Goal: Transaction & Acquisition: Purchase product/service

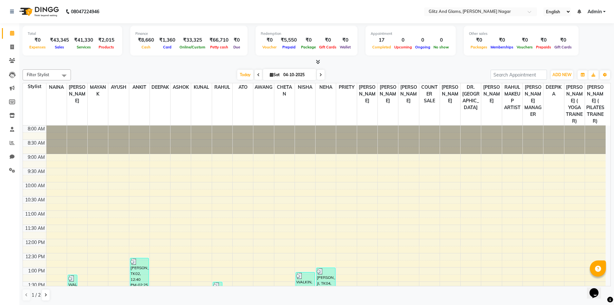
click at [316, 60] on icon at bounding box center [318, 61] width 4 height 5
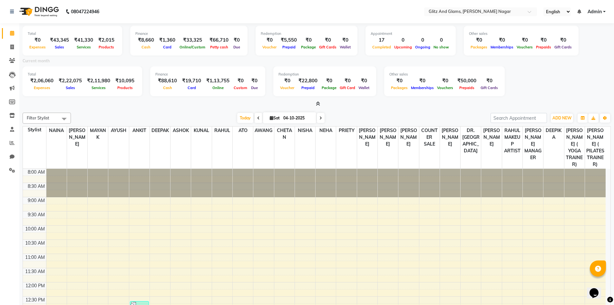
click at [321, 101] on div at bounding box center [317, 104] width 588 height 7
click at [319, 103] on icon at bounding box center [318, 103] width 4 height 5
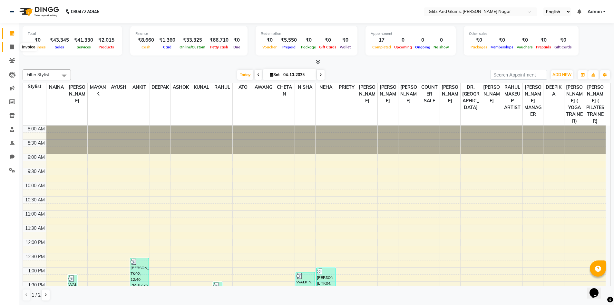
click at [10, 48] on span at bounding box center [11, 47] width 11 height 7
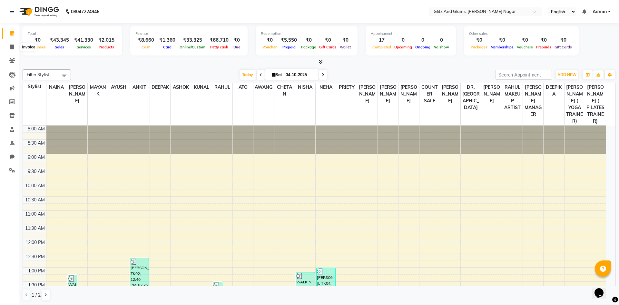
select select "service"
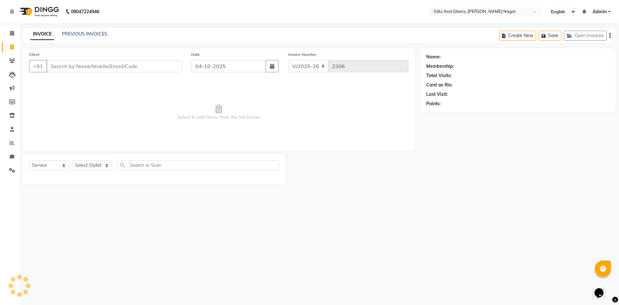
click at [90, 66] on input "Client" at bounding box center [113, 66] width 135 height 12
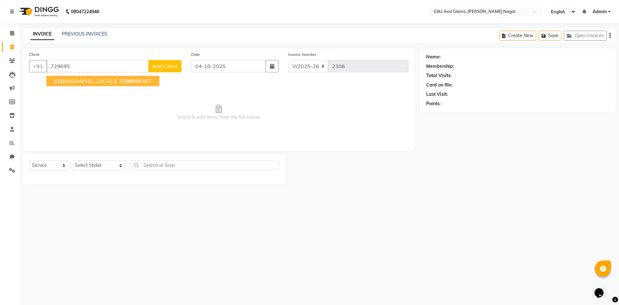
click at [119, 82] on span "729695" at bounding box center [128, 81] width 19 height 6
type input "7296956467"
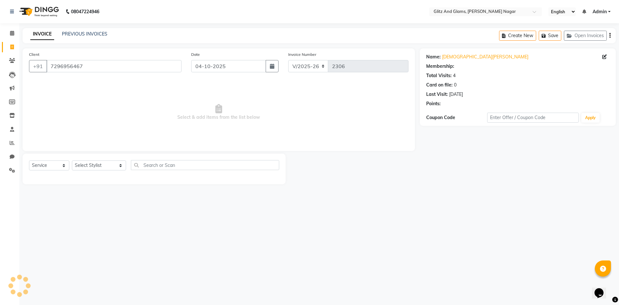
select select "1: Object"
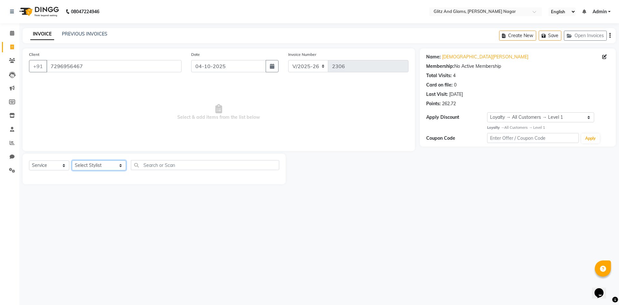
click at [105, 169] on select "Select Stylist [PERSON_NAME] [PERSON_NAME] ANKIT ASHOK ATO [PERSON_NAME] CHETAN…" at bounding box center [99, 165] width 54 height 10
select select "80544"
click at [72, 160] on select "Select Stylist [PERSON_NAME] [PERSON_NAME] ANKIT ASHOK ATO [PERSON_NAME] CHETAN…" at bounding box center [99, 165] width 54 height 10
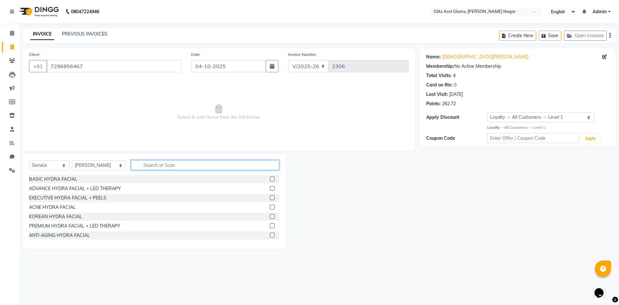
click at [154, 165] on input "text" at bounding box center [205, 165] width 148 height 10
type input "CU"
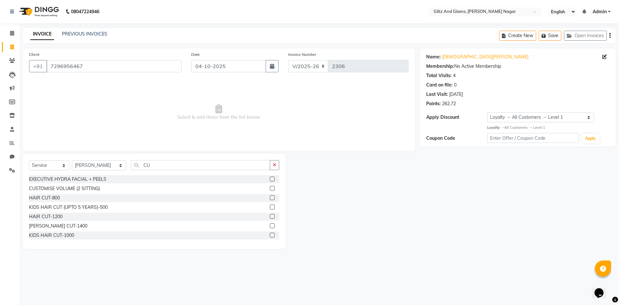
click at [270, 199] on label at bounding box center [272, 197] width 5 height 5
click at [270, 199] on input "checkbox" at bounding box center [272, 198] width 4 height 4
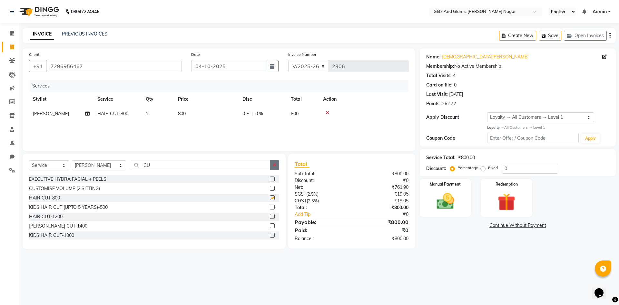
checkbox input "false"
click at [273, 167] on icon "button" at bounding box center [275, 165] width 4 height 5
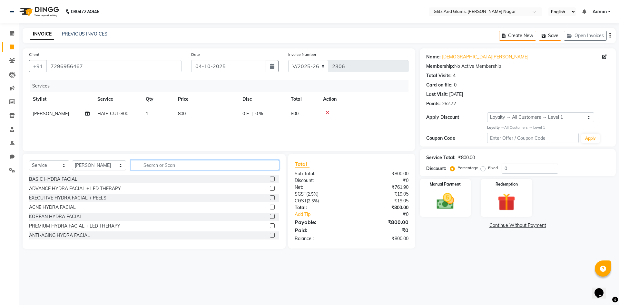
click at [262, 168] on input "text" at bounding box center [205, 165] width 148 height 10
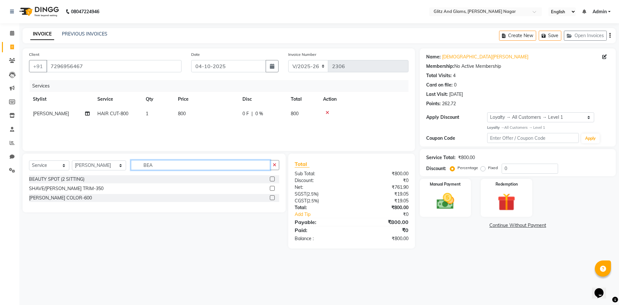
type input "BEA"
click at [272, 189] on label at bounding box center [272, 188] width 5 height 5
click at [272, 189] on input "checkbox" at bounding box center [272, 188] width 4 height 4
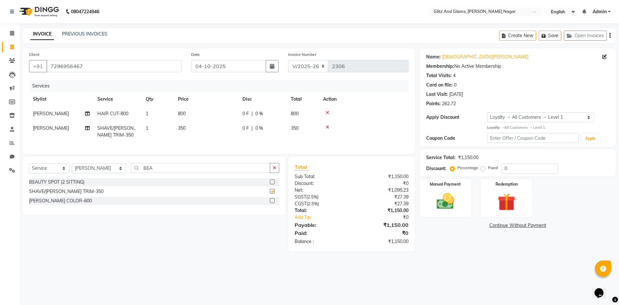
checkbox input "false"
click at [232, 122] on td "350" at bounding box center [206, 131] width 64 height 21
select select "80544"
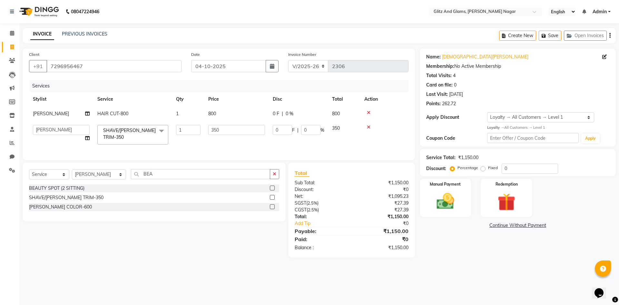
click at [216, 114] on td "800" at bounding box center [236, 113] width 64 height 15
select select "80544"
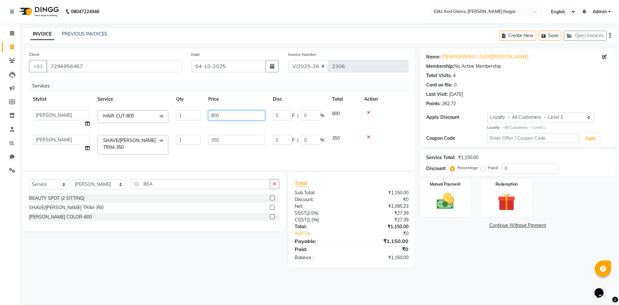
click at [215, 113] on input "800" at bounding box center [236, 115] width 57 height 10
type input "650"
click at [39, 137] on td "[PERSON_NAME] [PERSON_NAME] ANKIT ASHOK ATO [PERSON_NAME] COUNTER SALE [PERSON_…" at bounding box center [61, 144] width 64 height 27
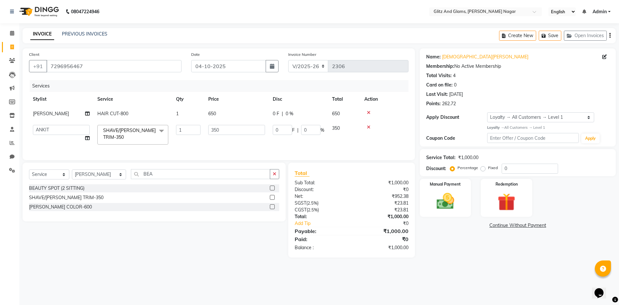
select select "80523"
click at [449, 196] on img at bounding box center [445, 201] width 30 height 21
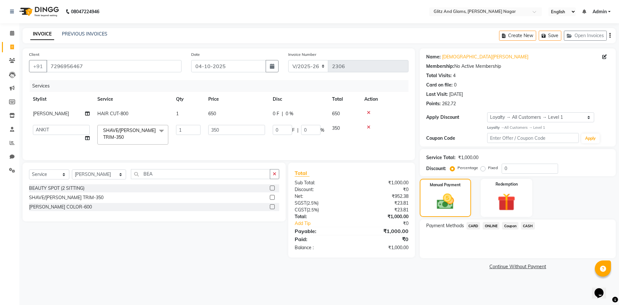
click at [496, 224] on span "ONLINE" at bounding box center [491, 225] width 17 height 7
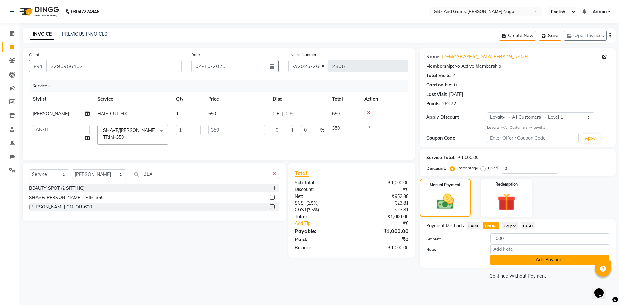
click at [502, 258] on button "Add Payment" at bounding box center [549, 260] width 119 height 10
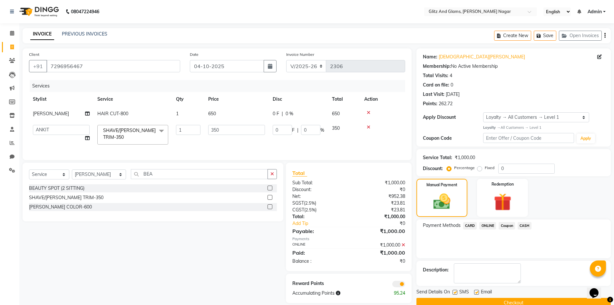
click at [504, 298] on button "Checkout" at bounding box center [514, 303] width 194 height 10
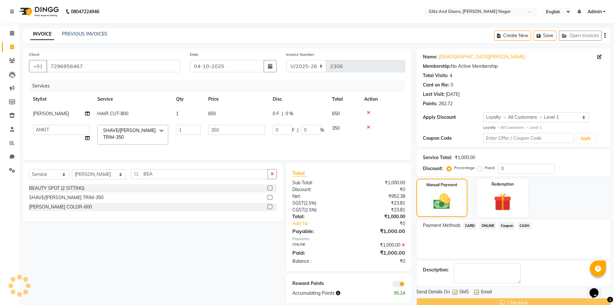
scroll to position [13, 0]
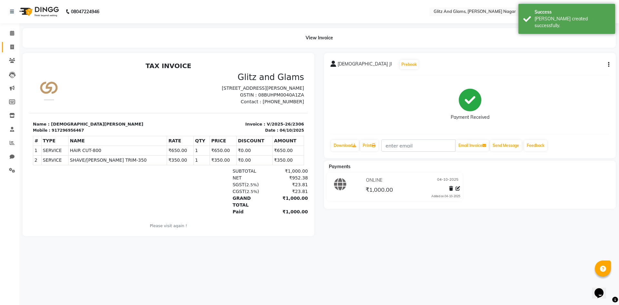
click at [11, 48] on icon at bounding box center [12, 46] width 4 height 5
select select "service"
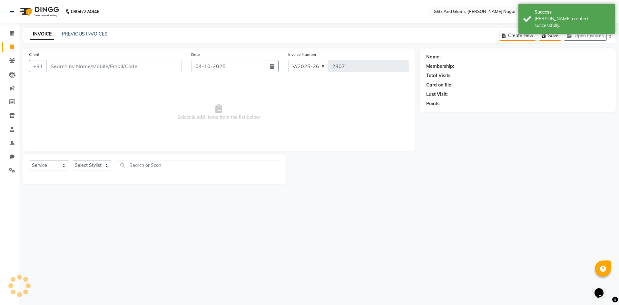
click at [71, 66] on input "Client" at bounding box center [113, 66] width 135 height 12
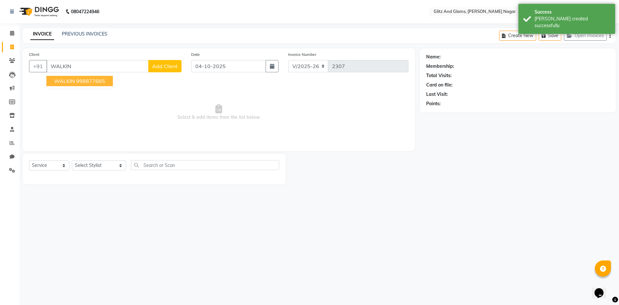
click at [80, 84] on button "WALKIN 998877665" at bounding box center [79, 81] width 66 height 10
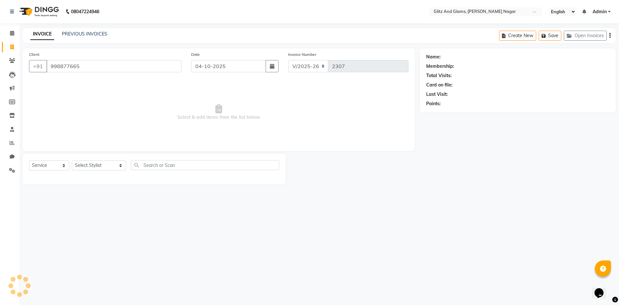
type input "998877665"
select select "1: Object"
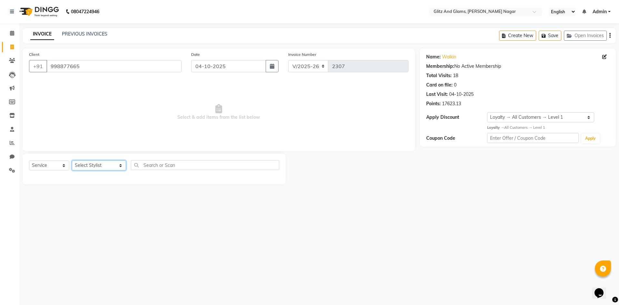
click at [104, 165] on select "Select Stylist [PERSON_NAME] [PERSON_NAME] ANKIT ASHOK ATO [PERSON_NAME] CHETAN…" at bounding box center [99, 165] width 54 height 10
select select "80544"
click at [72, 160] on select "Select Stylist [PERSON_NAME] [PERSON_NAME] ANKIT ASHOK ATO [PERSON_NAME] CHETAN…" at bounding box center [99, 165] width 54 height 10
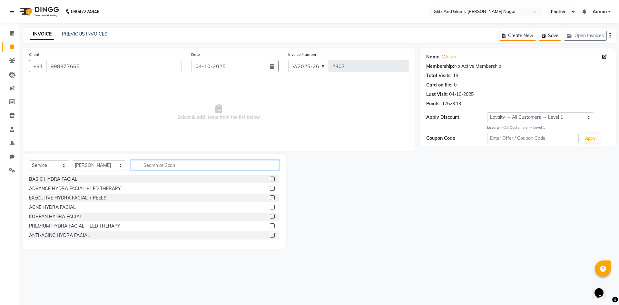
click at [177, 166] on input "text" at bounding box center [205, 165] width 148 height 10
type input "CU"
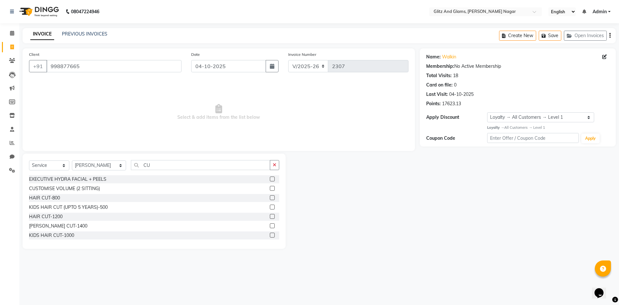
click at [270, 197] on label at bounding box center [272, 197] width 5 height 5
click at [270, 197] on input "checkbox" at bounding box center [272, 198] width 4 height 4
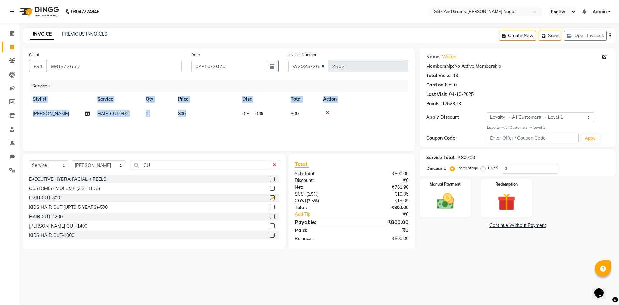
checkbox input "false"
click at [219, 121] on div "Services Stylist Service Qty Price Disc Total Action [PERSON_NAME] HAIR CUT-800…" at bounding box center [219, 112] width 380 height 64
click at [209, 115] on td "800" at bounding box center [206, 113] width 64 height 15
select select "80544"
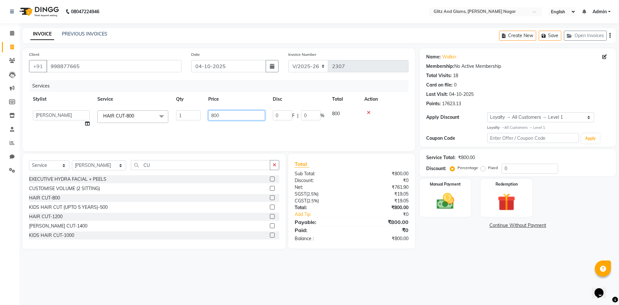
click at [211, 114] on input "800" at bounding box center [236, 115] width 57 height 10
type input "600"
click at [243, 89] on div "Services" at bounding box center [222, 86] width 384 height 12
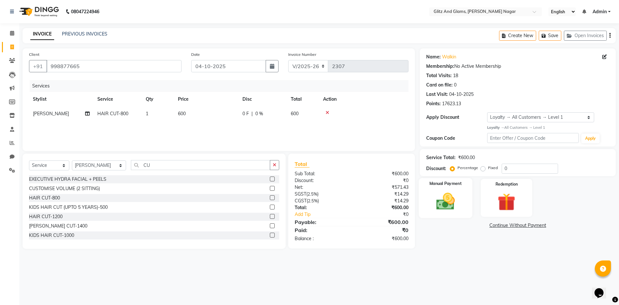
click at [446, 206] on img at bounding box center [445, 201] width 30 height 21
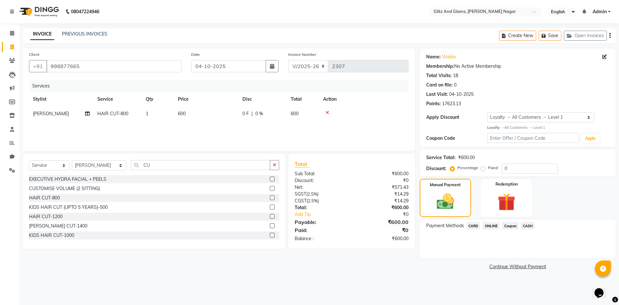
click at [526, 224] on span "CASH" at bounding box center [528, 225] width 14 height 7
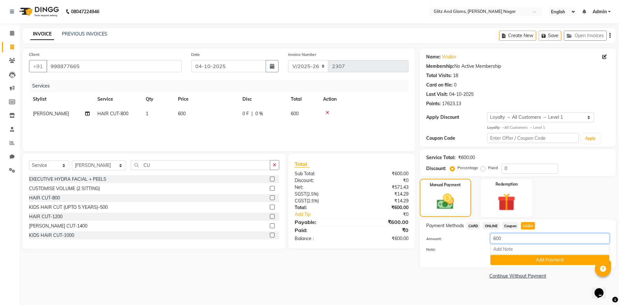
click at [496, 238] on input "600" at bounding box center [549, 238] width 119 height 10
click at [496, 236] on input "600" at bounding box center [549, 238] width 119 height 10
type input "500"
click at [509, 263] on button "Add Payment" at bounding box center [549, 260] width 119 height 10
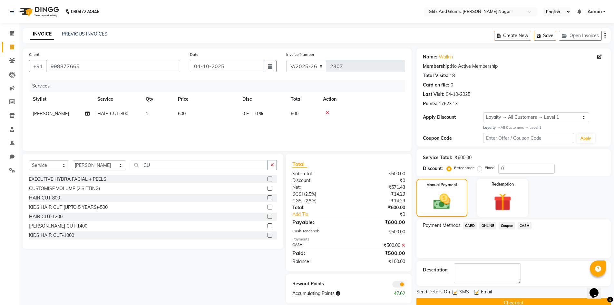
click at [488, 217] on div "Name: Walkin Membership: No Active Membership Total Visits: 18 Card on file: 0 …" at bounding box center [516, 177] width 199 height 259
click at [490, 222] on span "ONLINE" at bounding box center [488, 225] width 17 height 7
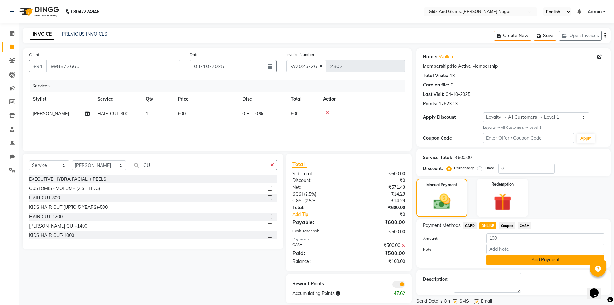
click at [504, 261] on button "Add Payment" at bounding box center [546, 260] width 118 height 10
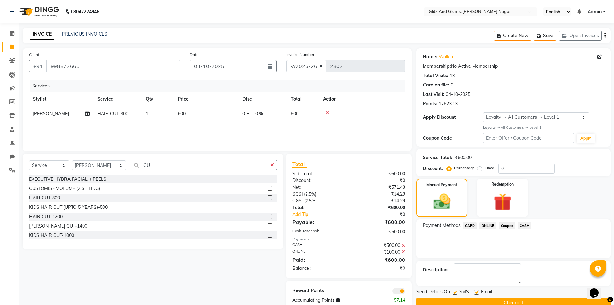
scroll to position [15, 0]
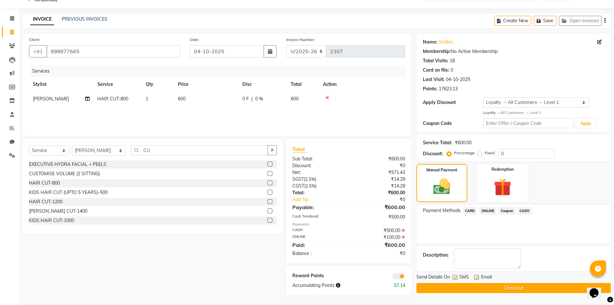
click at [502, 285] on button "Checkout" at bounding box center [514, 288] width 194 height 10
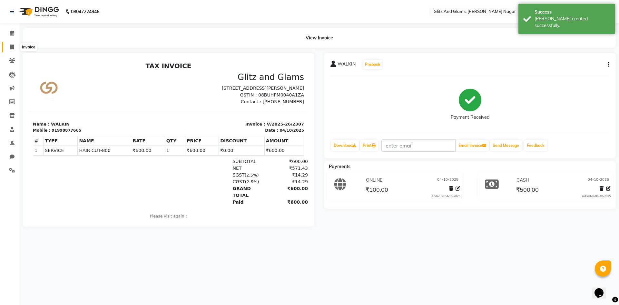
click at [9, 46] on span at bounding box center [11, 47] width 11 height 7
select select "service"
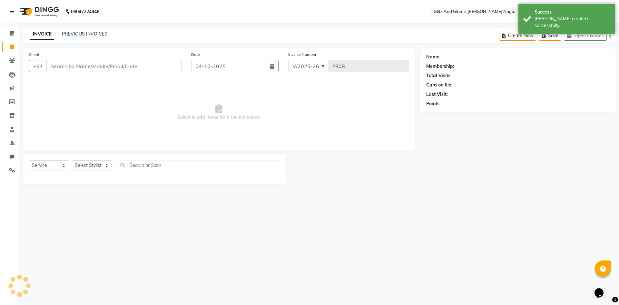
click at [60, 67] on input "Client" at bounding box center [113, 66] width 135 height 12
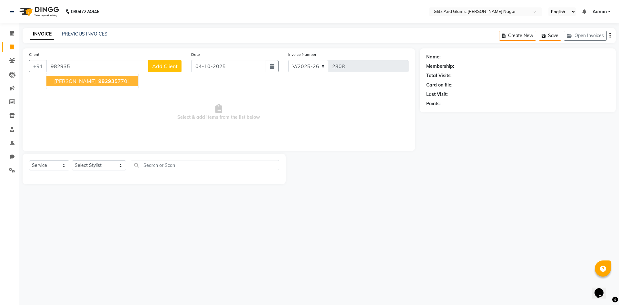
click at [73, 81] on span "[PERSON_NAME]" at bounding box center [75, 81] width 42 height 6
type input "9829357701"
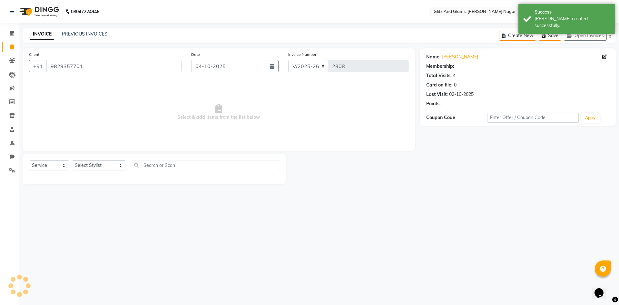
select select "1: Object"
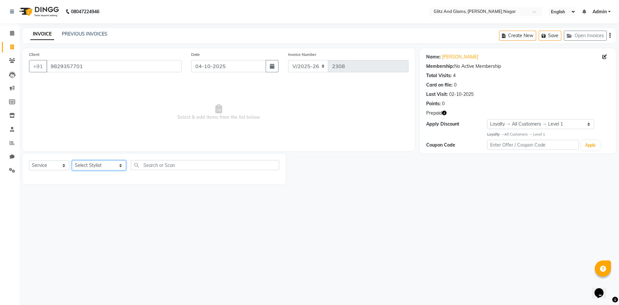
click at [110, 166] on select "Select Stylist [PERSON_NAME] [PERSON_NAME] ANKIT ASHOK ATO [PERSON_NAME] CHETAN…" at bounding box center [99, 165] width 54 height 10
select select "80533"
click at [72, 160] on select "Select Stylist [PERSON_NAME] [PERSON_NAME] ANKIT ASHOK ATO [PERSON_NAME] CHETAN…" at bounding box center [99, 165] width 54 height 10
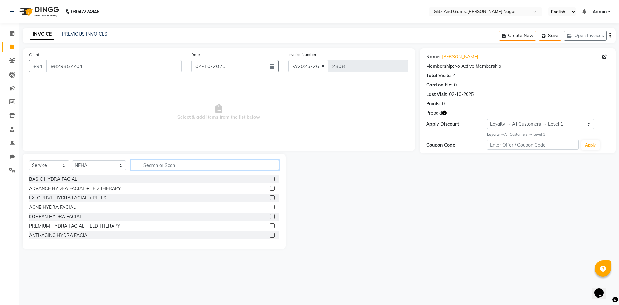
click at [163, 163] on input "text" at bounding box center [205, 165] width 148 height 10
type input "WAX"
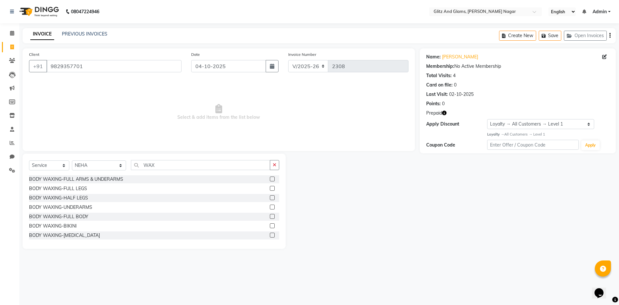
click at [270, 207] on label at bounding box center [272, 206] width 5 height 5
click at [270, 207] on input "checkbox" at bounding box center [272, 207] width 4 height 4
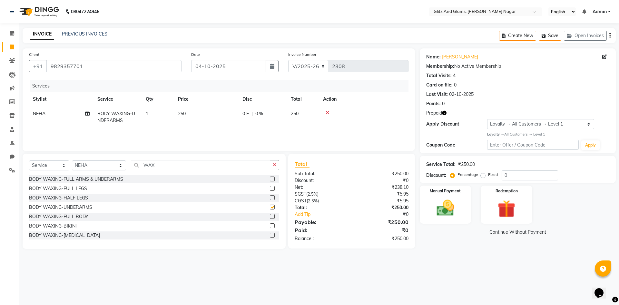
checkbox input "false"
click at [270, 178] on label at bounding box center [272, 178] width 5 height 5
click at [270, 178] on input "checkbox" at bounding box center [272, 179] width 4 height 4
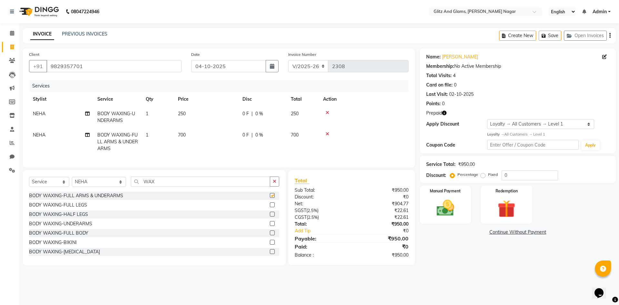
checkbox input "false"
click at [270, 207] on label at bounding box center [272, 204] width 5 height 5
click at [270, 207] on input "checkbox" at bounding box center [272, 205] width 4 height 4
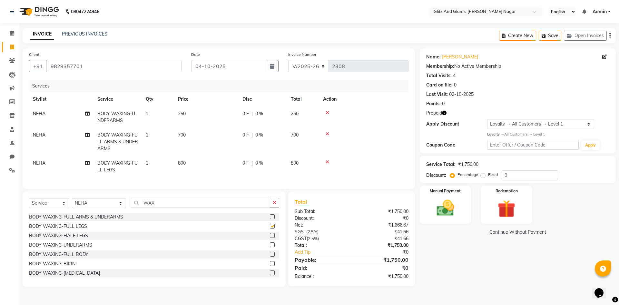
checkbox input "false"
click at [505, 207] on img at bounding box center [506, 208] width 30 height 23
click at [490, 234] on span "Prepaid 2" at bounding box center [494, 232] width 21 height 7
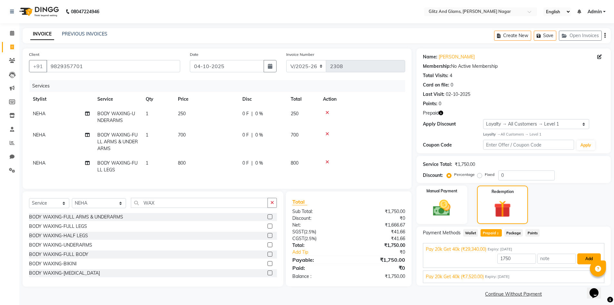
click at [589, 259] on button "Add" at bounding box center [590, 258] width 24 height 11
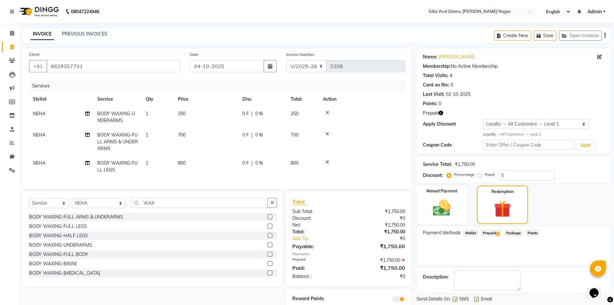
scroll to position [28, 0]
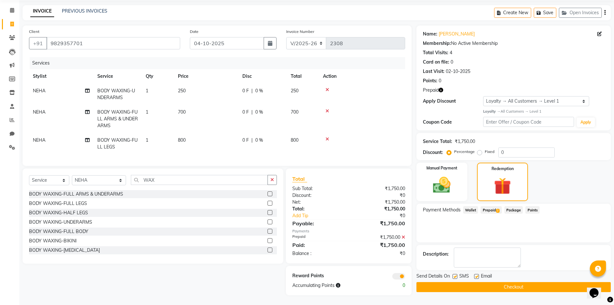
click at [527, 286] on button "Checkout" at bounding box center [514, 287] width 194 height 10
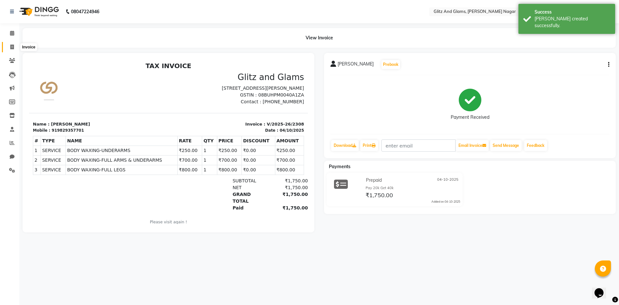
click at [13, 45] on icon at bounding box center [12, 46] width 4 height 5
select select "service"
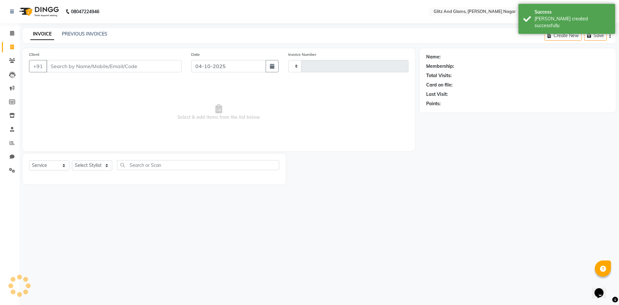
type input "2309"
select select "8316"
click at [63, 69] on input "Client" at bounding box center [113, 66] width 135 height 12
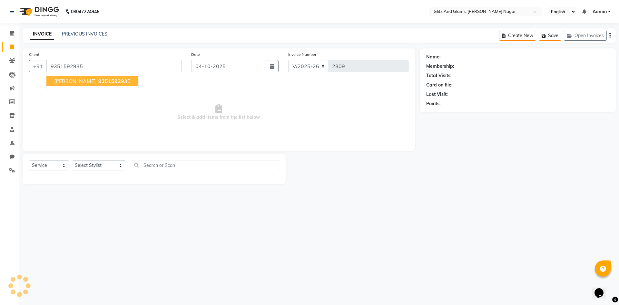
type input "9351592935"
select select "1: Object"
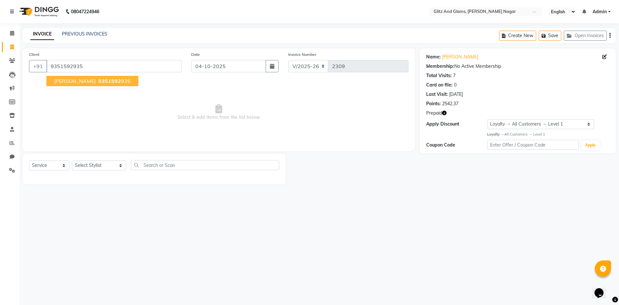
click at [73, 81] on span "[PERSON_NAME]" at bounding box center [75, 81] width 42 height 6
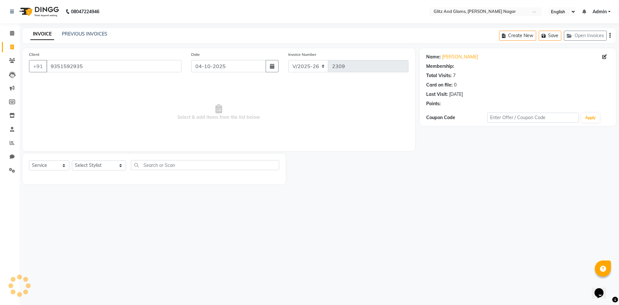
select select "1: Object"
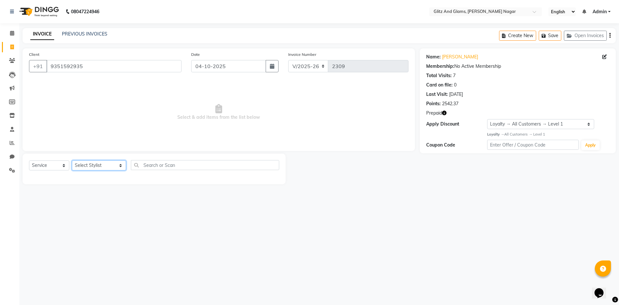
click at [118, 165] on select "Select Stylist [PERSON_NAME] [PERSON_NAME] ANKIT ASHOK ATO [PERSON_NAME] CHETAN…" at bounding box center [99, 165] width 54 height 10
select select "85238"
click at [72, 160] on select "Select Stylist [PERSON_NAME] [PERSON_NAME] ANKIT ASHOK ATO [PERSON_NAME] CHETAN…" at bounding box center [99, 165] width 54 height 10
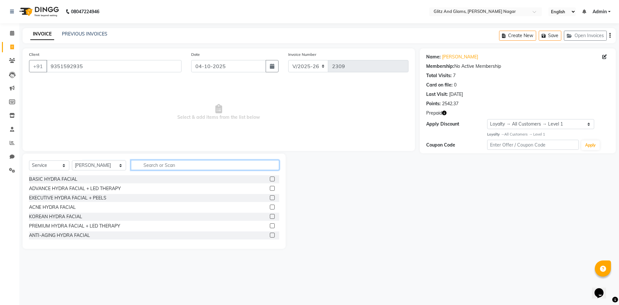
click at [167, 167] on input "text" at bounding box center [205, 165] width 148 height 10
type input "WAX"
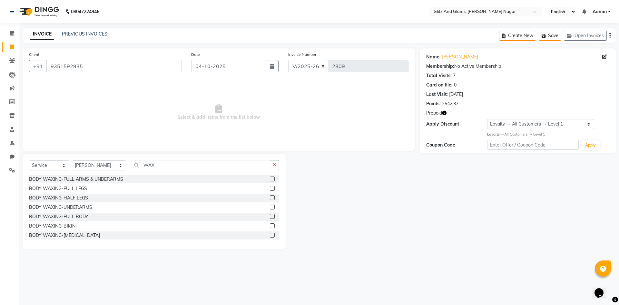
click at [270, 180] on label at bounding box center [272, 178] width 5 height 5
click at [270, 180] on input "checkbox" at bounding box center [272, 179] width 4 height 4
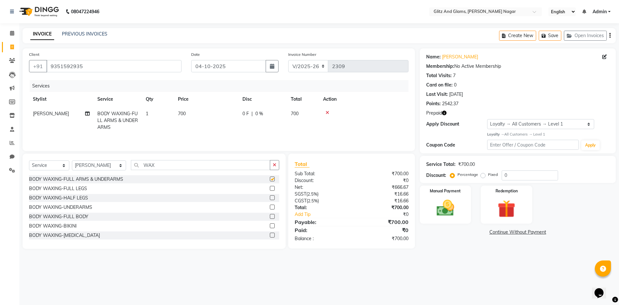
checkbox input "false"
click at [270, 198] on label at bounding box center [272, 197] width 5 height 5
click at [270, 198] on input "checkbox" at bounding box center [272, 198] width 4 height 4
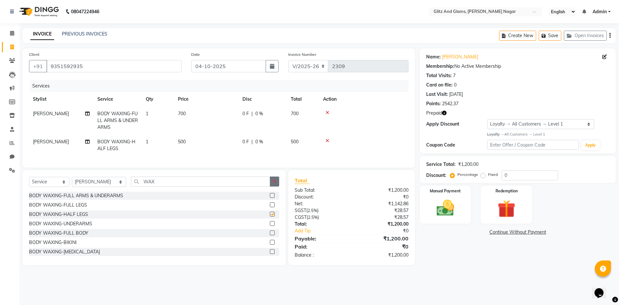
checkbox input "false"
click at [274, 183] on icon "button" at bounding box center [275, 181] width 4 height 5
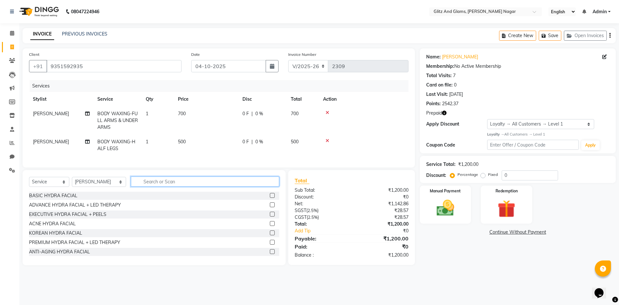
click at [257, 186] on input "text" at bounding box center [205, 181] width 148 height 10
type input "THR"
click at [270, 207] on label at bounding box center [272, 204] width 5 height 5
click at [270, 207] on input "checkbox" at bounding box center [272, 205] width 4 height 4
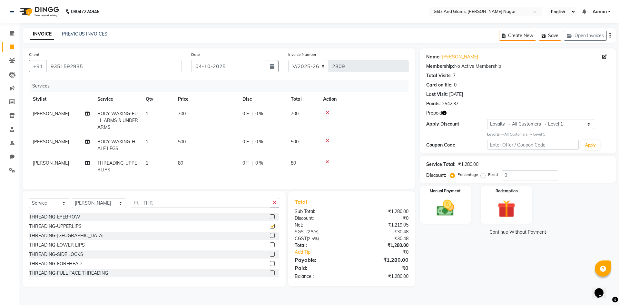
checkbox input "false"
click at [270, 238] on label at bounding box center [272, 235] width 5 height 5
click at [270, 238] on input "checkbox" at bounding box center [272, 235] width 4 height 4
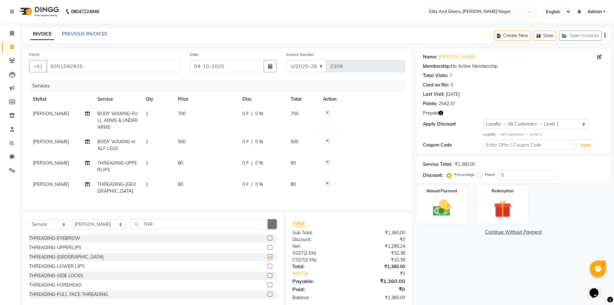
checkbox input "false"
click at [269, 223] on button "button" at bounding box center [272, 224] width 9 height 10
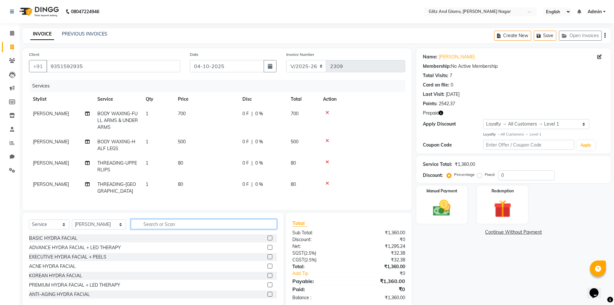
click at [248, 222] on input "text" at bounding box center [204, 224] width 146 height 10
type input "CLEA"
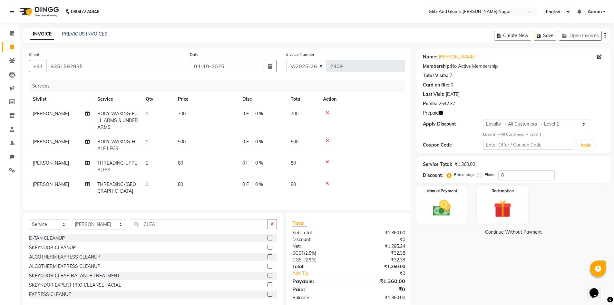
click at [268, 263] on label at bounding box center [270, 265] width 5 height 5
click at [268, 264] on input "checkbox" at bounding box center [270, 266] width 4 height 4
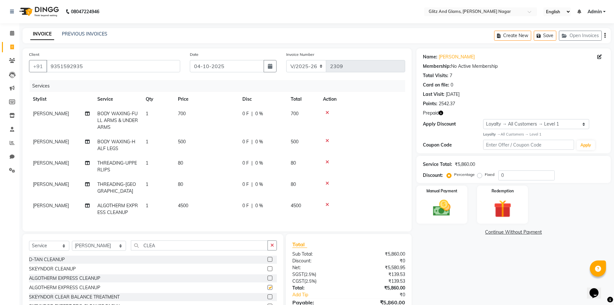
checkbox input "false"
click at [271, 243] on icon "button" at bounding box center [273, 245] width 4 height 5
type input "SKEY"
click at [268, 257] on label at bounding box center [270, 259] width 5 height 5
click at [268, 257] on input "checkbox" at bounding box center [270, 259] width 4 height 4
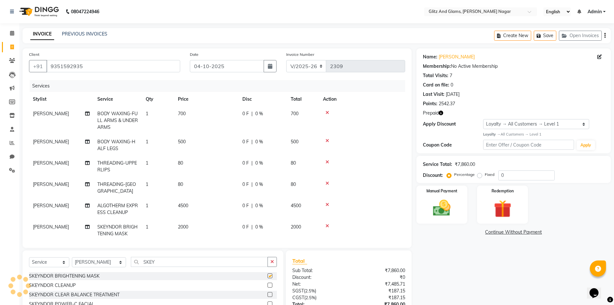
checkbox input "false"
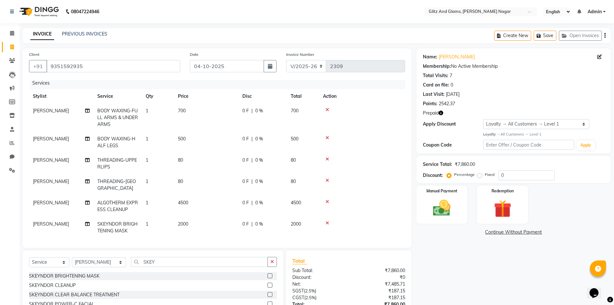
scroll to position [50, 0]
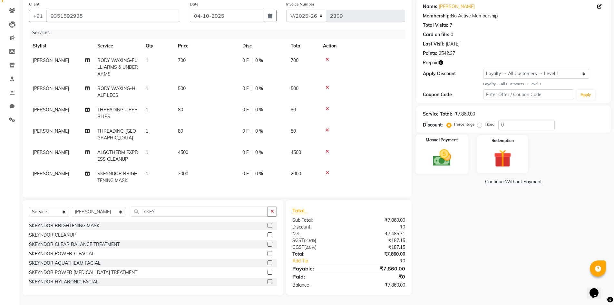
click at [442, 162] on img at bounding box center [442, 157] width 30 height 21
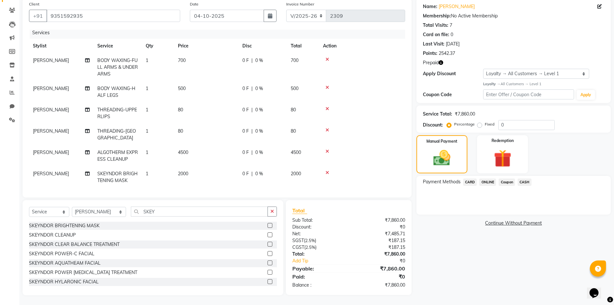
click at [473, 181] on span "CARD" at bounding box center [470, 181] width 14 height 7
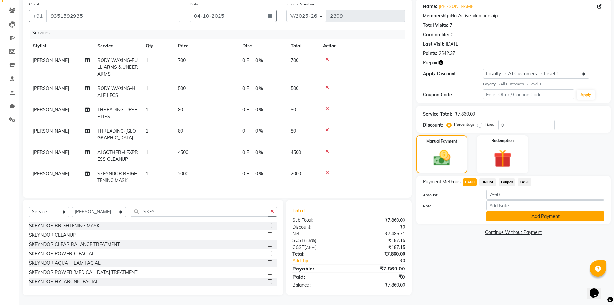
click at [502, 213] on button "Add Payment" at bounding box center [546, 216] width 118 height 10
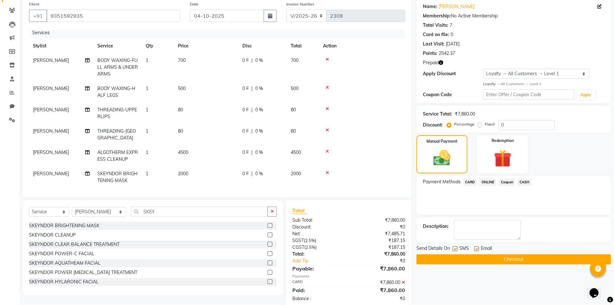
scroll to position [95, 0]
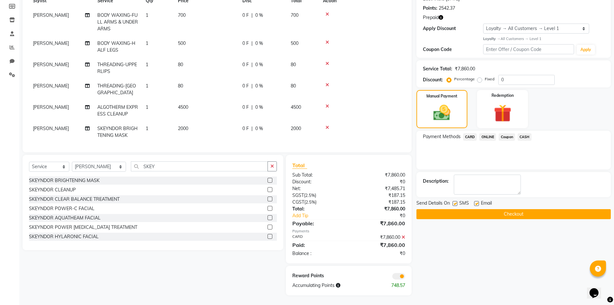
click at [507, 212] on button "Checkout" at bounding box center [514, 214] width 194 height 10
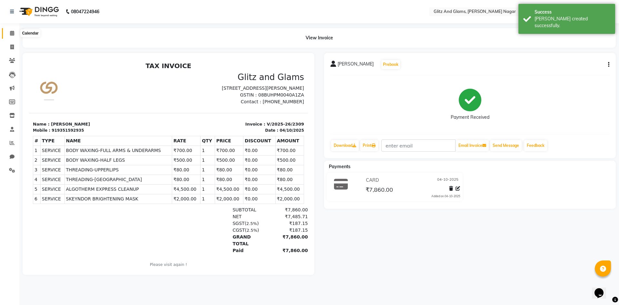
drag, startPoint x: 12, startPoint y: 35, endPoint x: 15, endPoint y: 35, distance: 3.6
click at [12, 35] on icon at bounding box center [12, 33] width 4 height 5
